Goal: Transaction & Acquisition: Purchase product/service

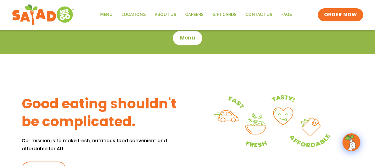
scroll to position [197, 0]
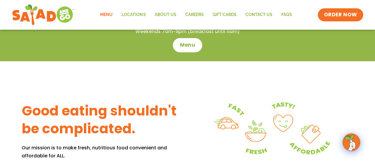
click at [109, 20] on link "Menu" at bounding box center [106, 15] width 21 height 14
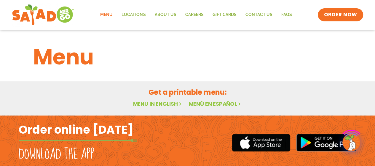
scroll to position [31, 0]
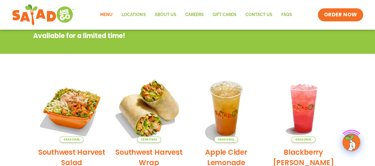
scroll to position [139, 0]
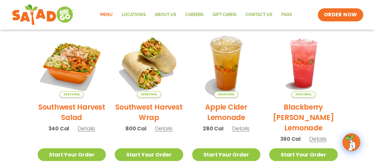
click at [86, 129] on span "Details" at bounding box center [86, 127] width 17 height 7
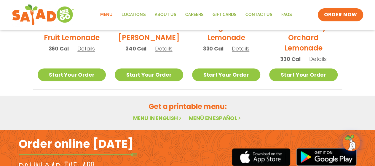
scroll to position [372, 0]
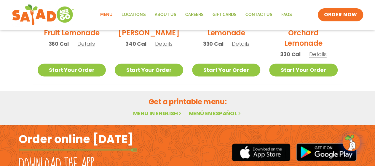
click at [171, 113] on link "Menu in English" at bounding box center [158, 112] width 50 height 7
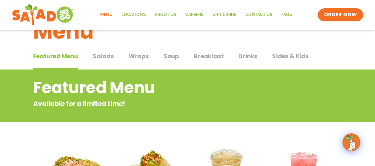
scroll to position [0, 0]
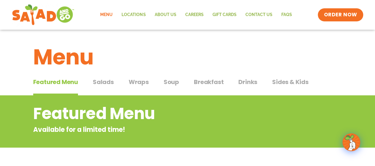
click at [132, 83] on span "Wraps" at bounding box center [139, 81] width 20 height 9
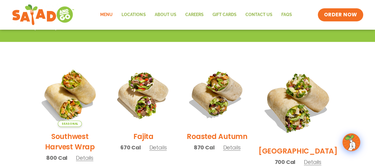
scroll to position [148, 0]
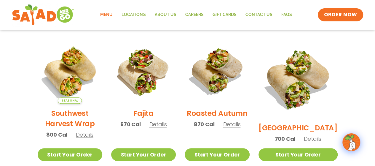
click at [161, 127] on span "Details" at bounding box center [157, 123] width 17 height 7
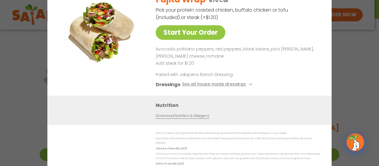
click at [342, 78] on div "Start Your Order Fajita Wrap 670 Cal Pick your protein: roasted chicken, buffal…" at bounding box center [189, 83] width 379 height 166
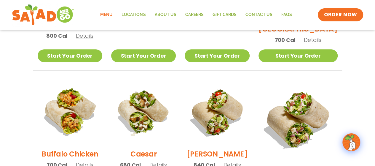
scroll to position [296, 0]
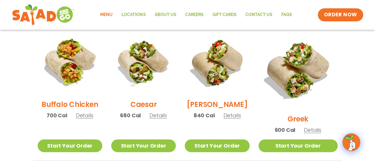
click at [163, 119] on span "Details" at bounding box center [157, 114] width 17 height 7
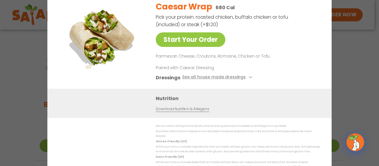
click at [359, 86] on div "Start Your Order Caesar Wrap 680 Cal Pick your protein: roasted chicken, buffal…" at bounding box center [189, 83] width 379 height 166
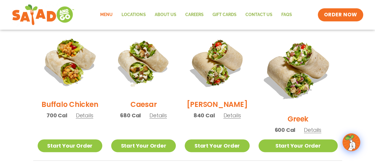
click at [163, 116] on span "Details" at bounding box center [157, 114] width 17 height 7
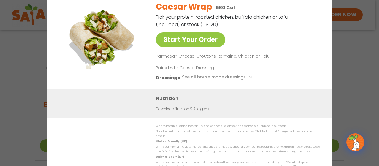
click at [351, 87] on div "Start Your Order Caesar Wrap 680 Cal Pick your protein: roasted chicken, buffal…" at bounding box center [189, 83] width 379 height 166
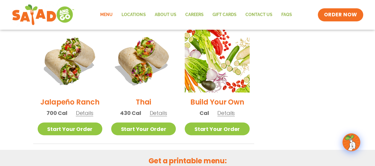
scroll to position [444, 0]
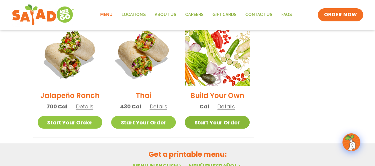
click at [216, 120] on link "Start Your Order" at bounding box center [216, 121] width 65 height 13
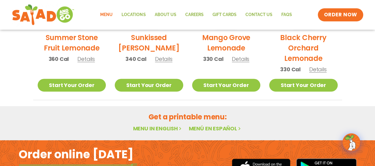
scroll to position [395, 0]
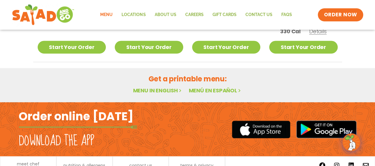
click at [163, 90] on link "Menu in English" at bounding box center [158, 89] width 50 height 7
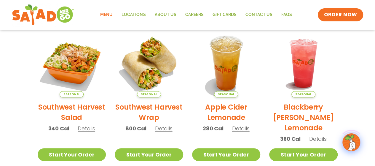
scroll to position [148, 0]
